Goal: Task Accomplishment & Management: Use online tool/utility

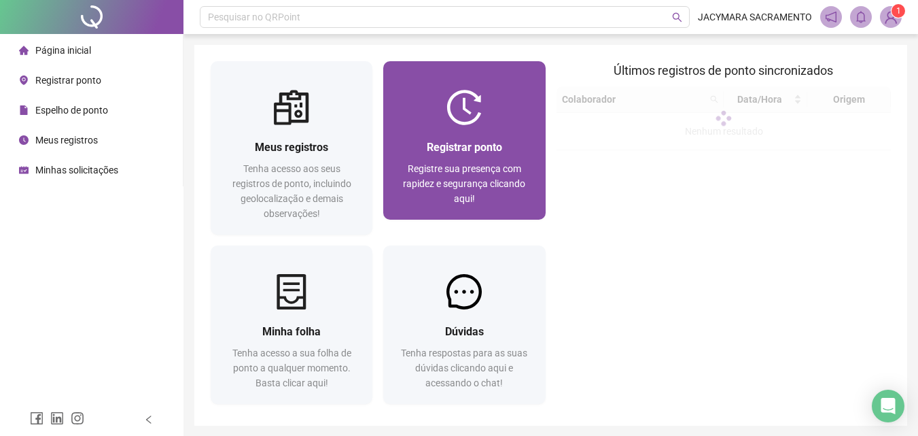
click at [474, 151] on span "Registrar ponto" at bounding box center [464, 147] width 75 height 13
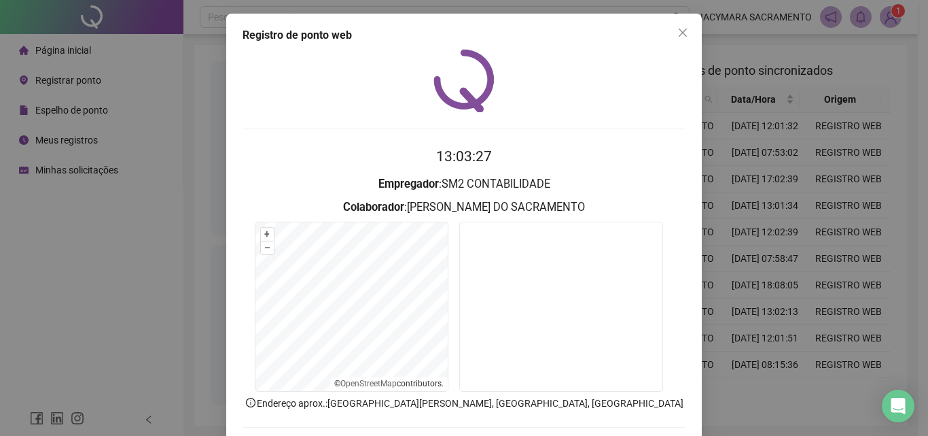
scroll to position [65, 0]
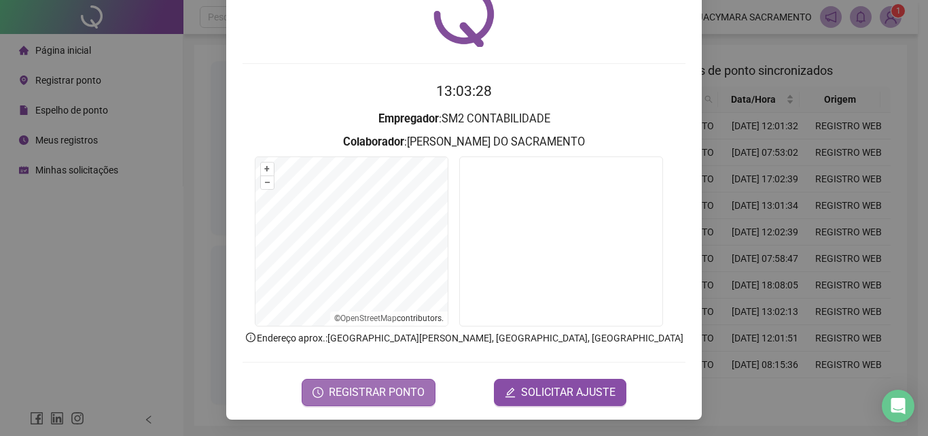
click at [396, 394] on span "REGISTRAR PONTO" at bounding box center [377, 392] width 96 height 16
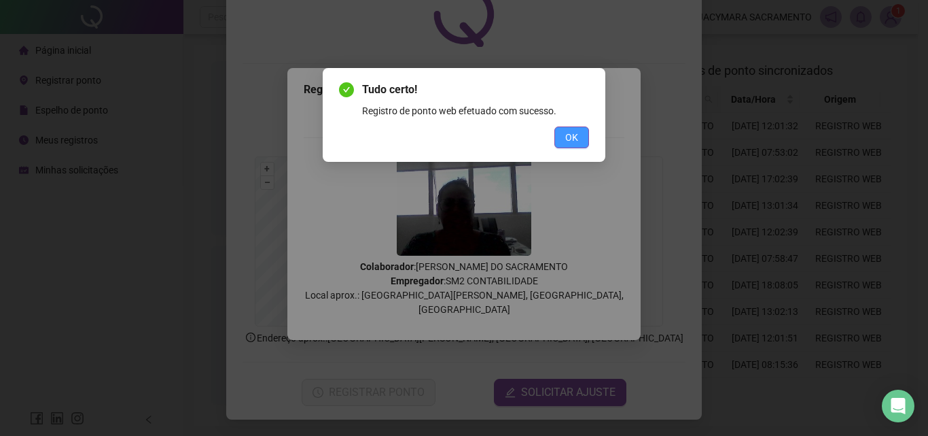
click at [569, 134] on span "OK" at bounding box center [571, 137] width 13 height 15
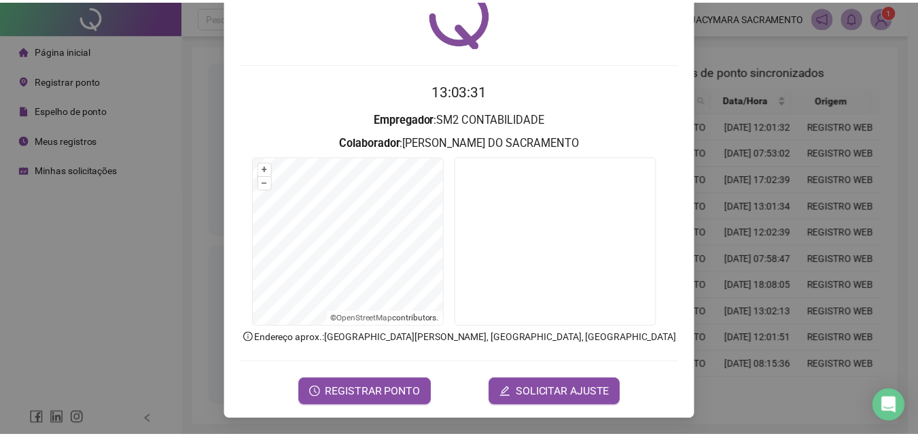
scroll to position [0, 0]
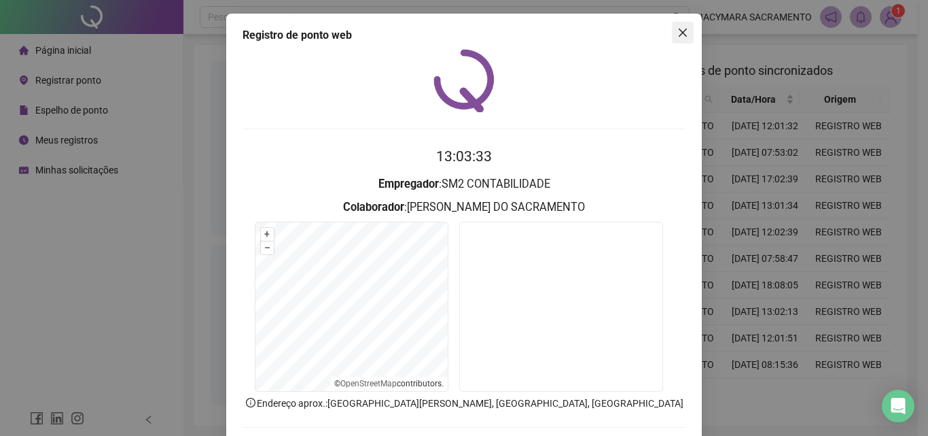
click at [679, 31] on icon "close" at bounding box center [683, 33] width 8 height 8
